Goal: Check status: Check status

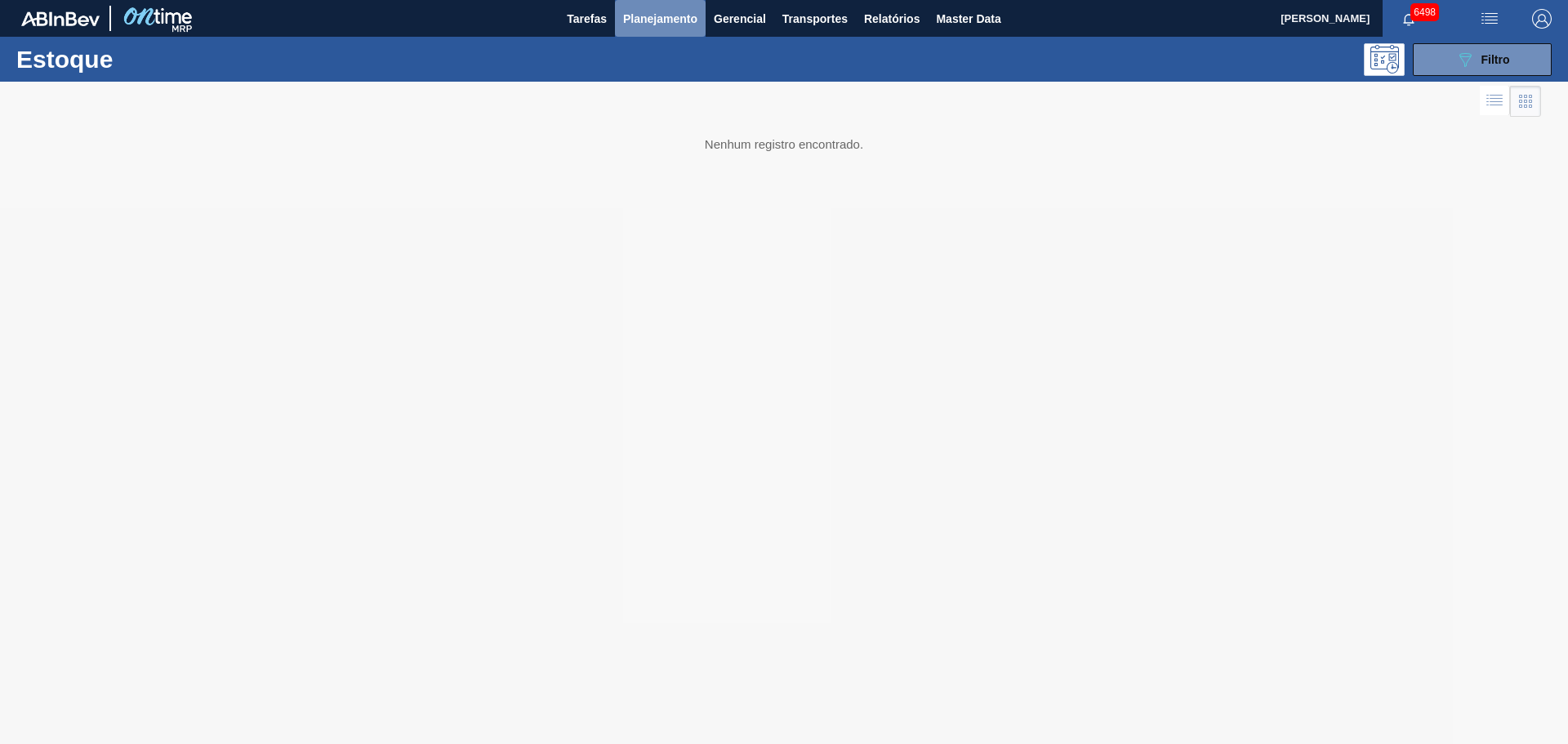
click at [669, 20] on span "Planejamento" at bounding box center [660, 19] width 74 height 20
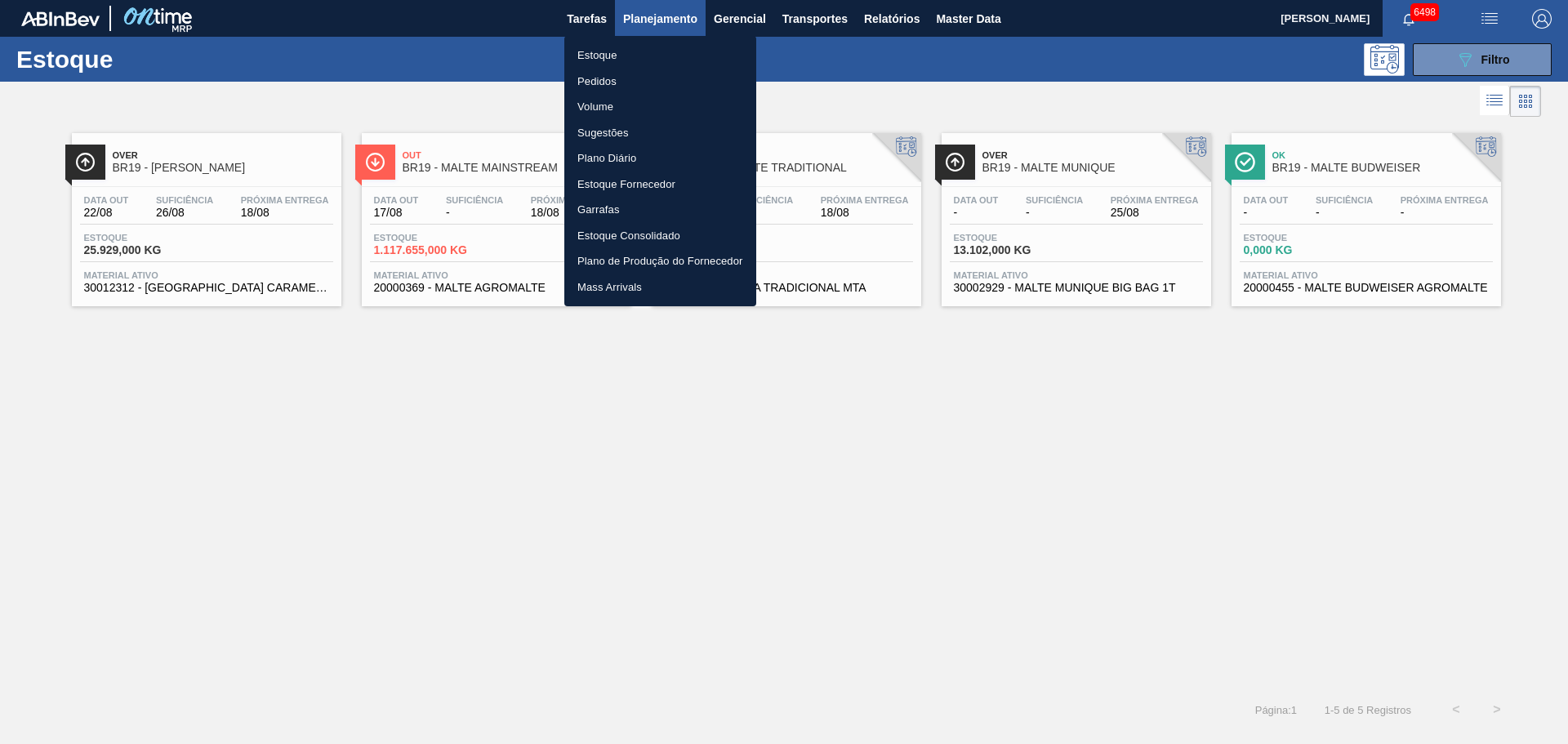
click at [598, 54] on li "Estoque" at bounding box center [661, 55] width 192 height 26
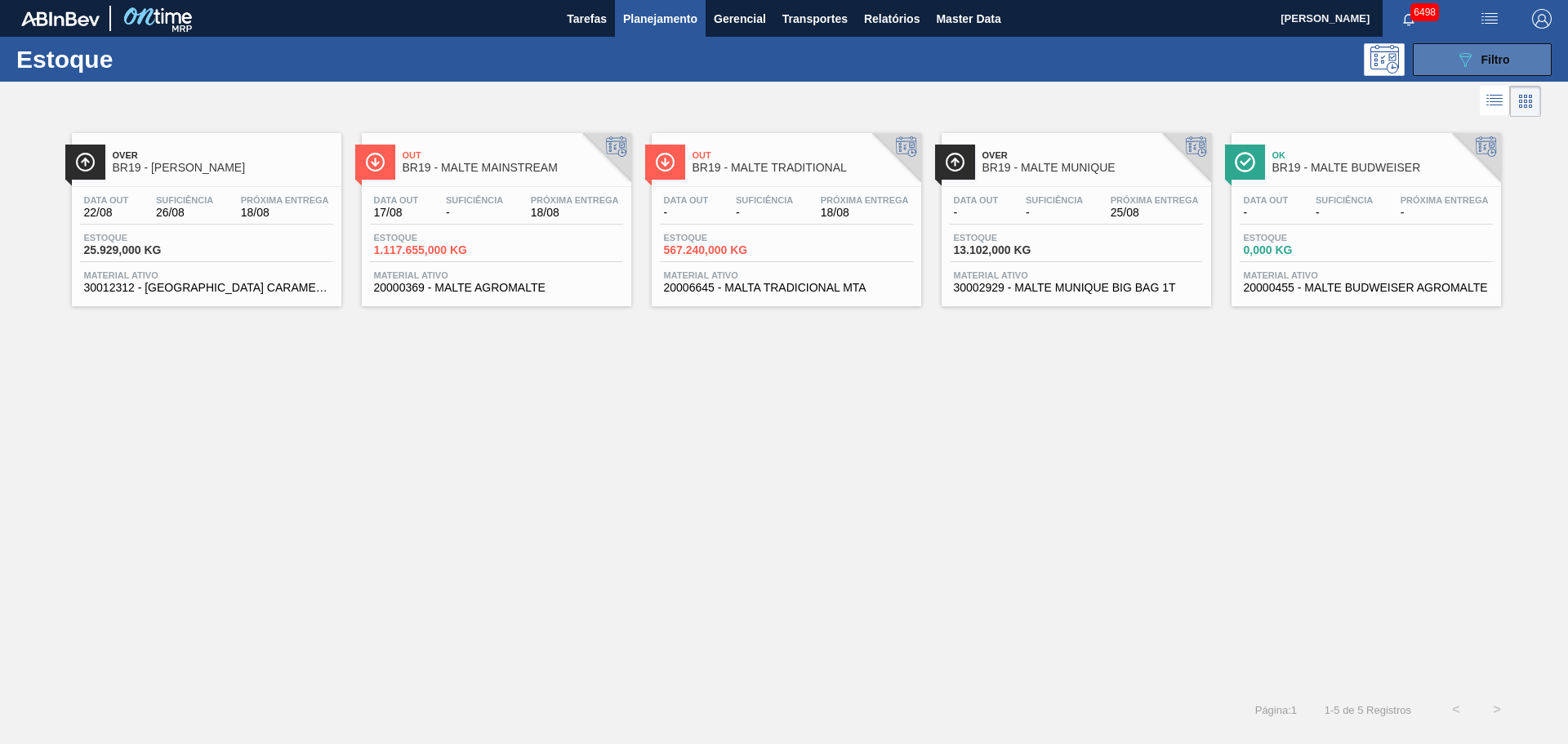
click at [1485, 51] on div "089F7B8B-B2A5-4AFE-B5C0-19BA573D28AC Filtro" at bounding box center [1482, 60] width 54 height 20
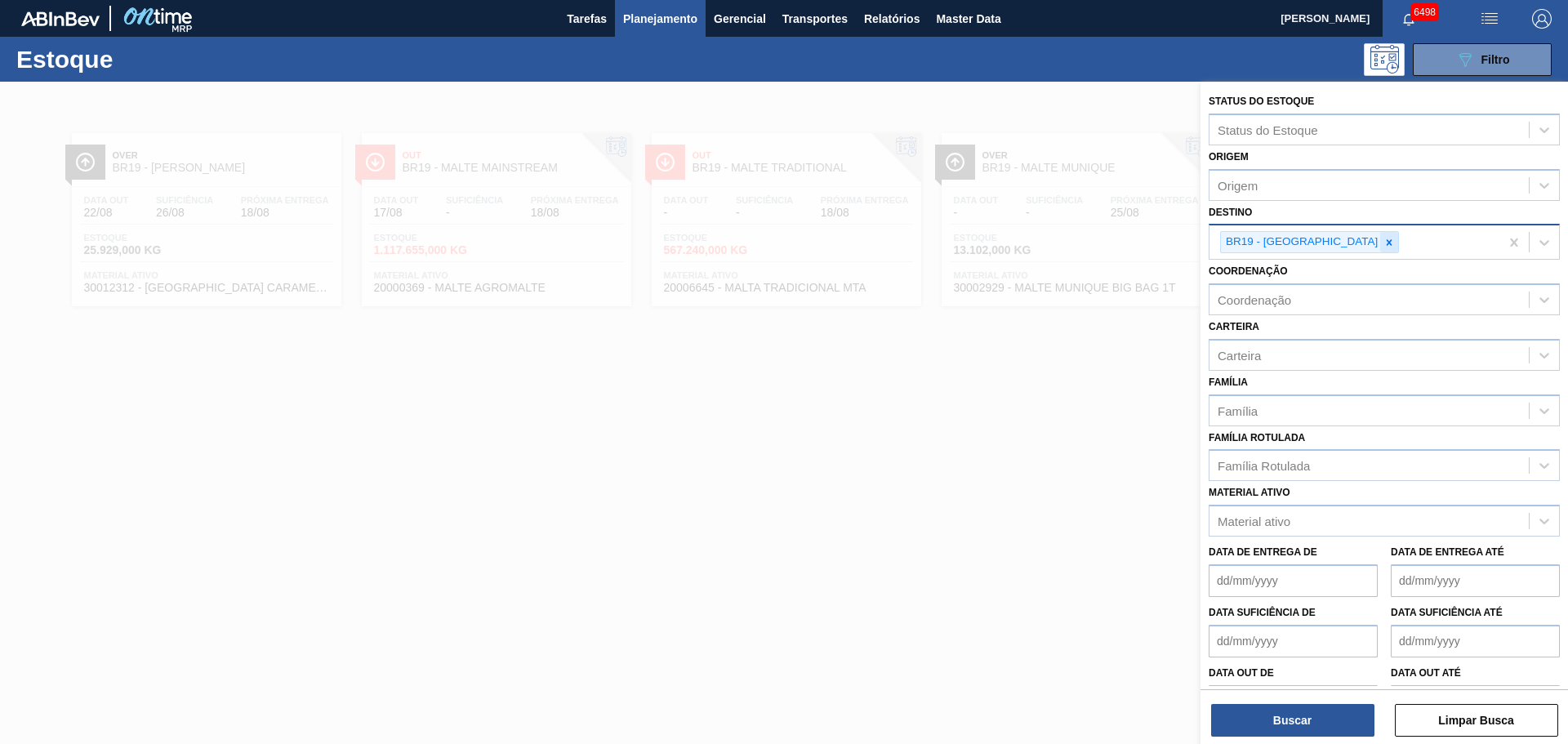
click at [1387, 243] on icon at bounding box center [1389, 241] width 6 height 6
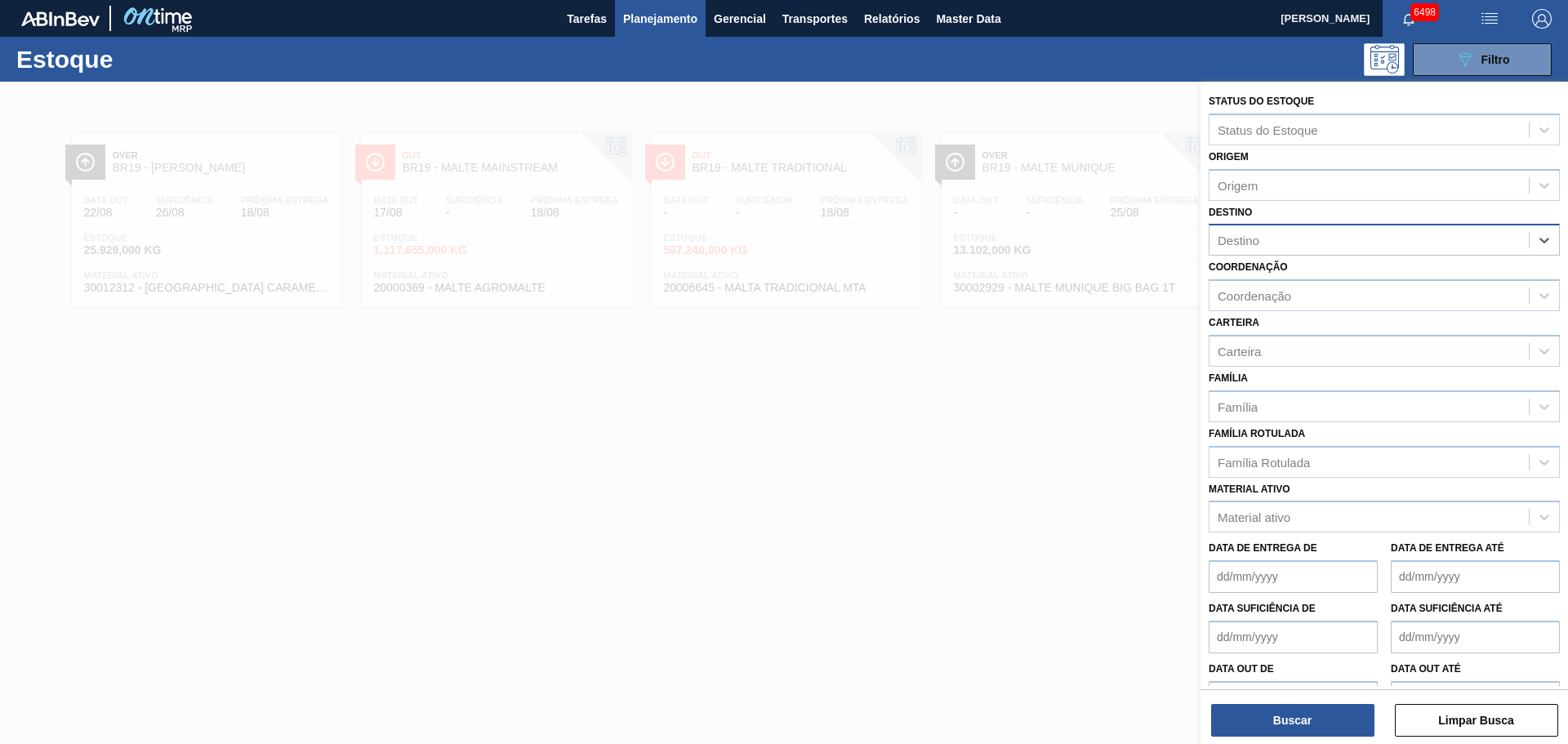
click at [1324, 241] on div "Destino" at bounding box center [1368, 241] width 319 height 24
type input "segr"
click at [1268, 241] on div "segr" at bounding box center [1368, 241] width 319 height 24
click at [1279, 241] on div "Destino" at bounding box center [1368, 241] width 319 height 24
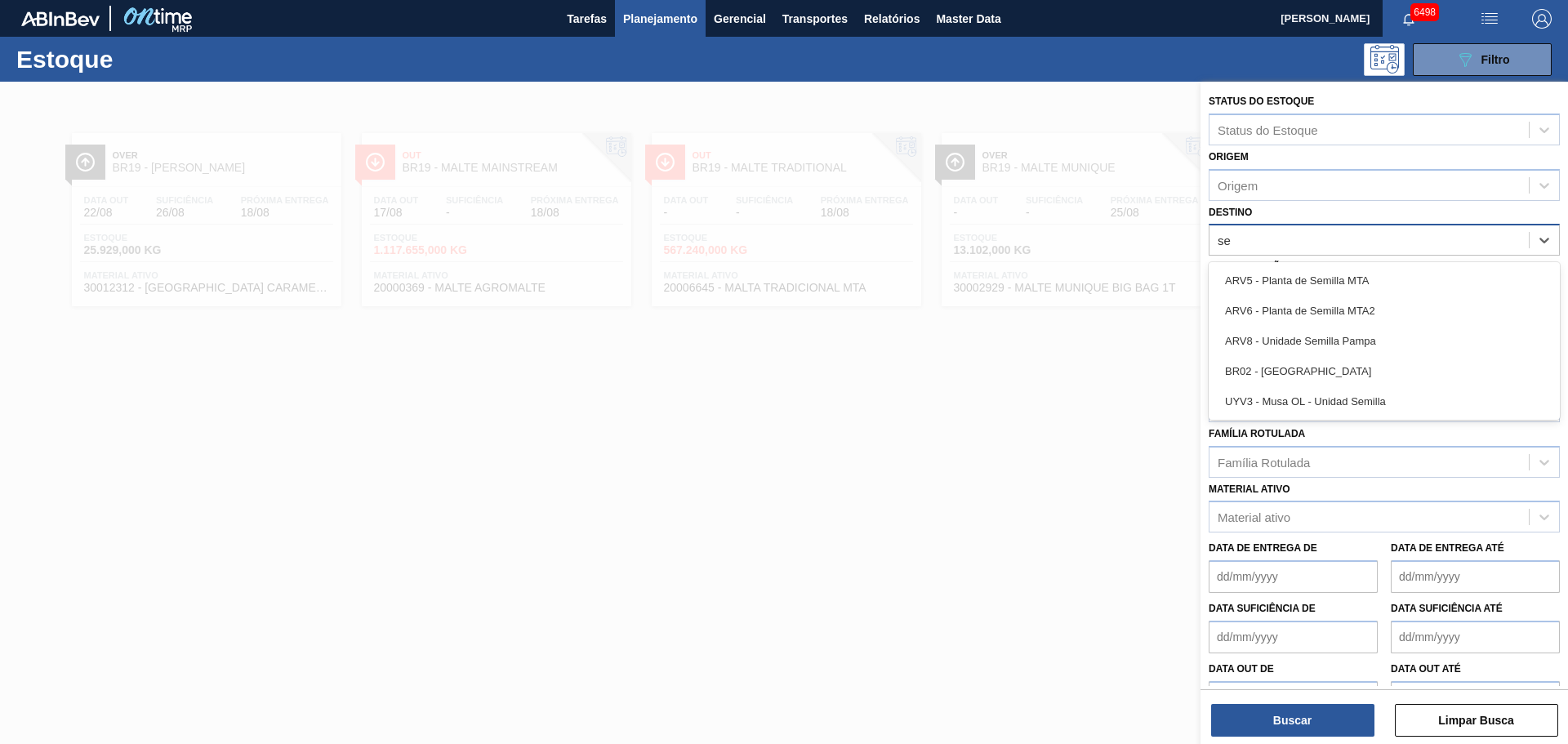
type input "ser"
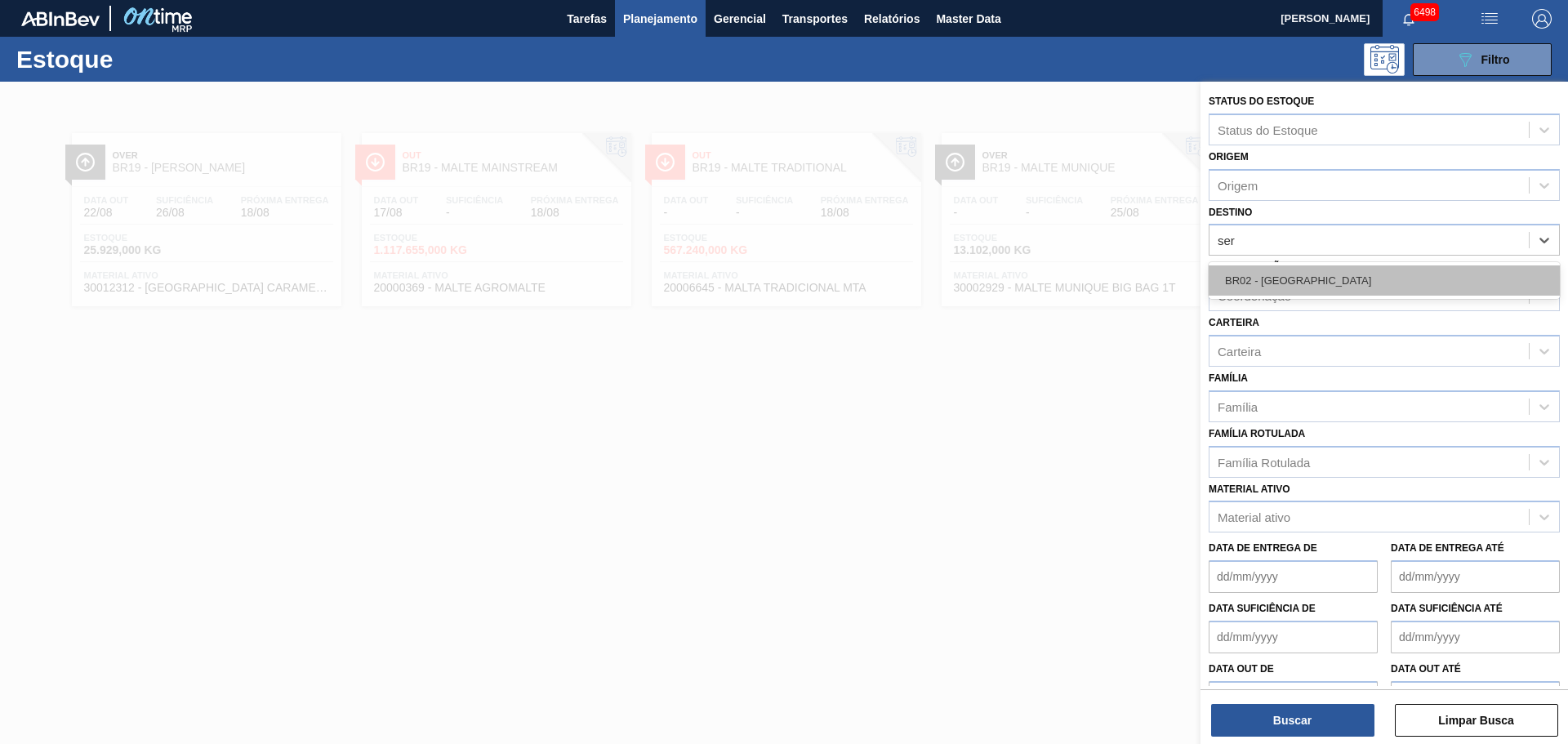
click at [1287, 287] on div "BR02 - [GEOGRAPHIC_DATA]" at bounding box center [1383, 281] width 351 height 31
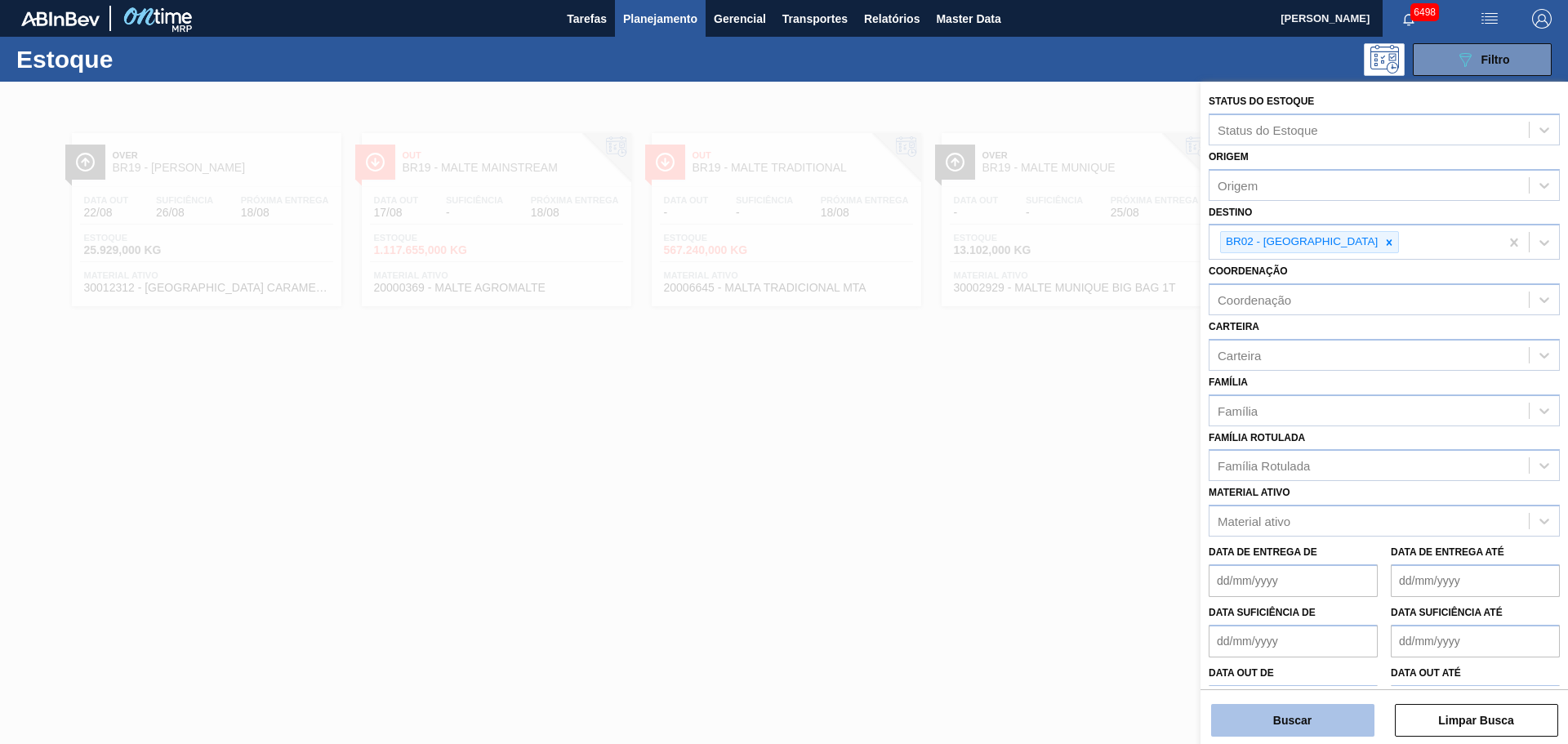
click at [1321, 726] on button "Buscar" at bounding box center [1292, 720] width 163 height 32
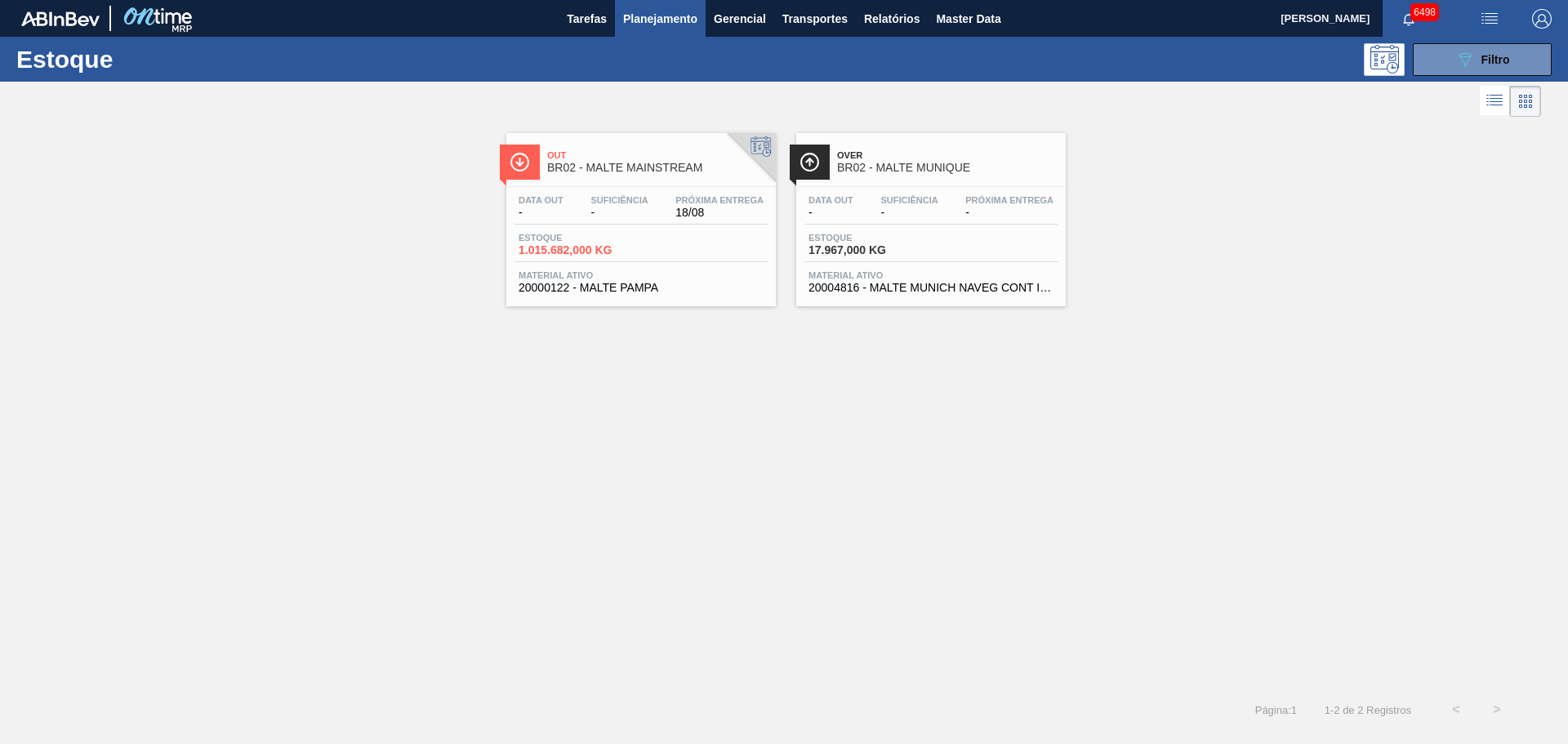
click at [626, 253] on span "1.015.682,000 KG" at bounding box center [576, 250] width 114 height 12
